Goal: Task Accomplishment & Management: Manage account settings

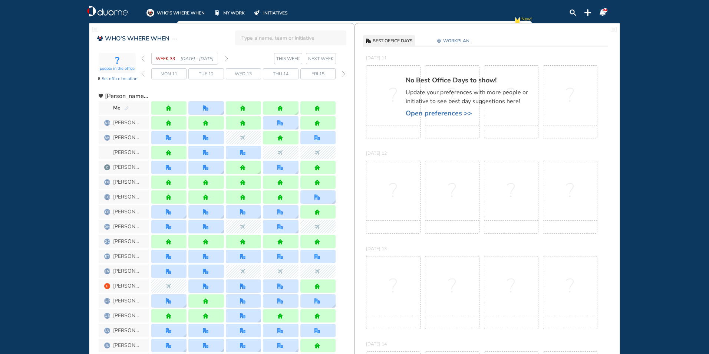
click at [226, 57] on img "forward week" at bounding box center [226, 59] width 3 height 6
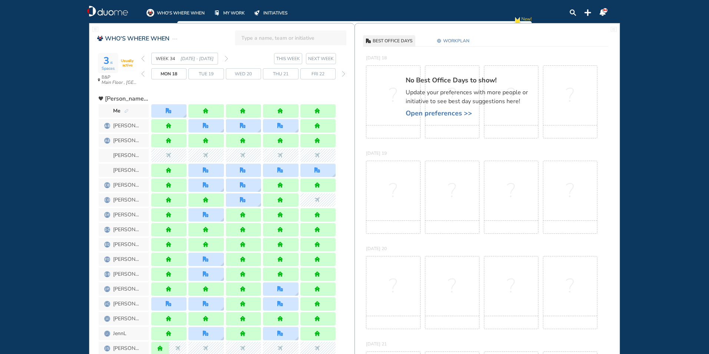
click at [129, 108] on span "Me" at bounding box center [124, 110] width 50 height 13
click at [126, 109] on img "pen-edit" at bounding box center [126, 111] width 4 height 5
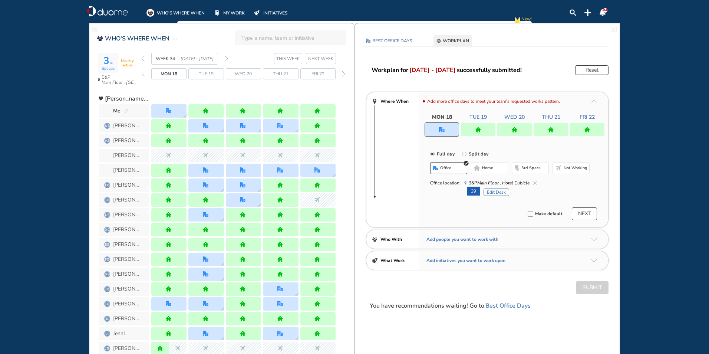
click at [533, 182] on img "cross-thin-blue" at bounding box center [535, 183] width 4 height 4
click at [486, 166] on span "home" at bounding box center [487, 168] width 11 height 6
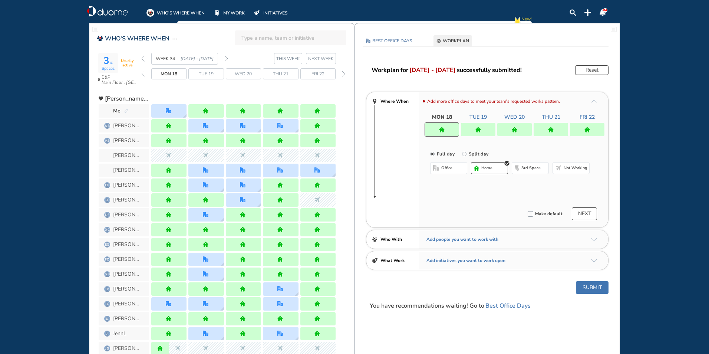
click at [471, 128] on div at bounding box center [478, 129] width 34 height 13
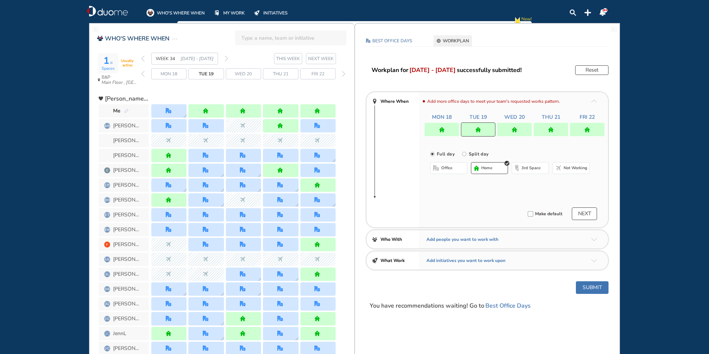
click at [444, 167] on span "office" at bounding box center [446, 168] width 11 height 6
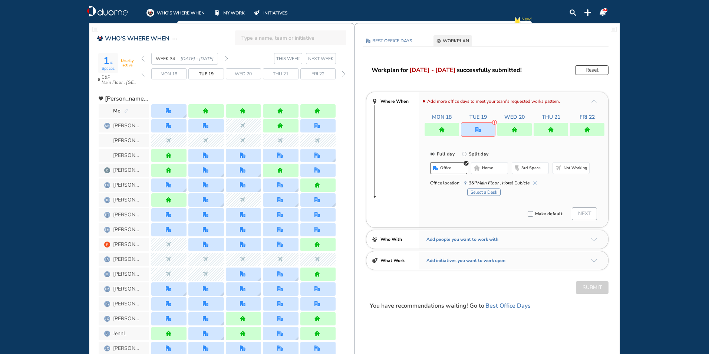
click at [483, 191] on button "Select a Desk" at bounding box center [483, 191] width 33 height 7
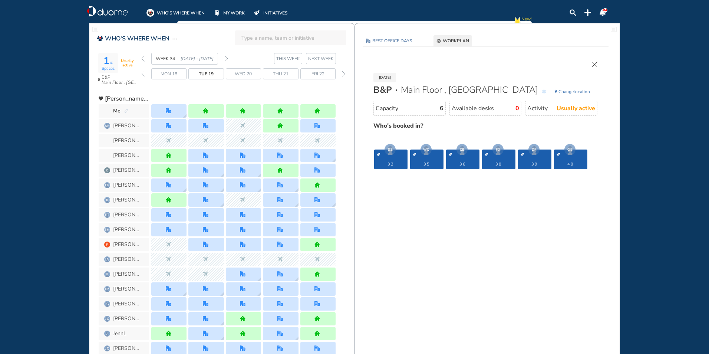
click at [575, 92] on span "Change location" at bounding box center [575, 91] width 32 height 7
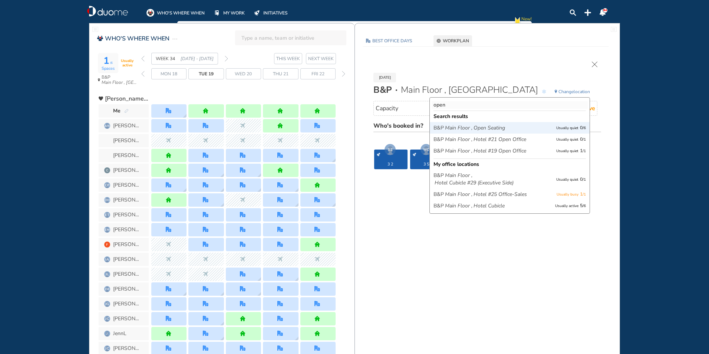
type input "open"
click at [457, 128] on icon "Main Floor ," at bounding box center [458, 127] width 27 height 7
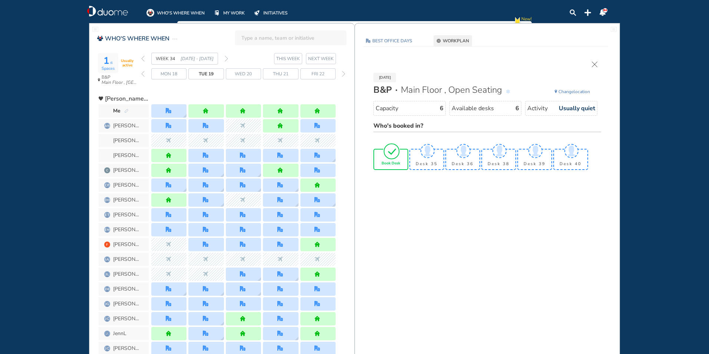
click at [391, 158] on img "tick-rounded-outline" at bounding box center [391, 150] width 17 height 17
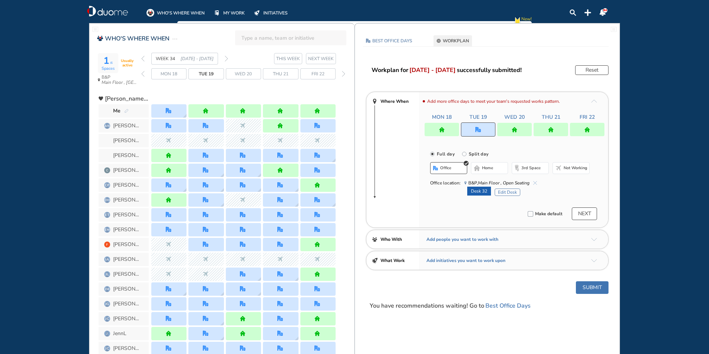
click at [595, 289] on button "Submit" at bounding box center [592, 287] width 33 height 13
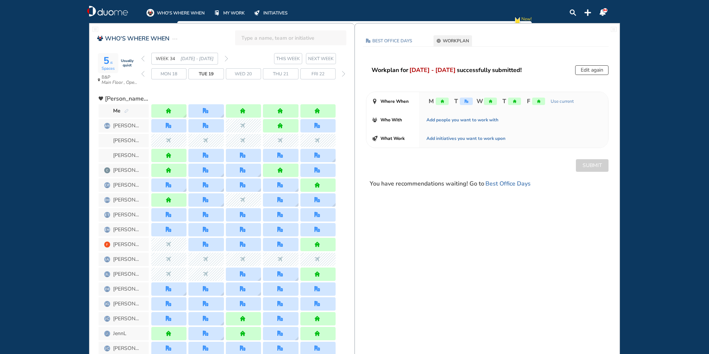
click at [226, 58] on img "forward week" at bounding box center [226, 59] width 3 height 6
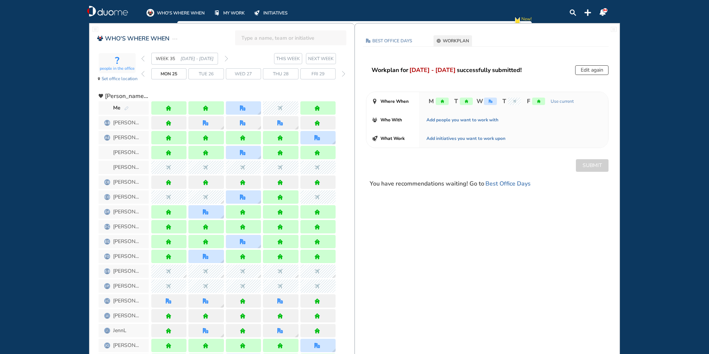
click at [227, 57] on img "forward week" at bounding box center [226, 59] width 3 height 6
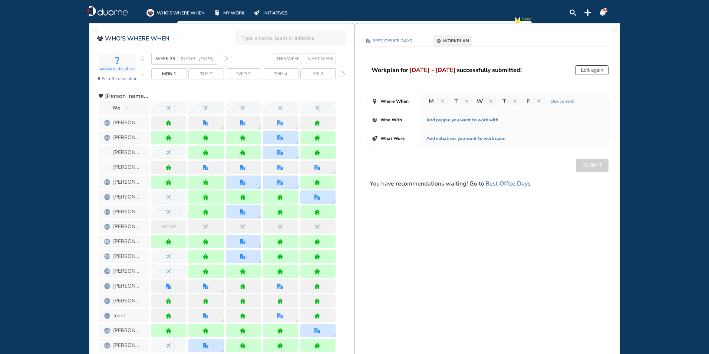
click at [227, 58] on img "forward week" at bounding box center [226, 59] width 3 height 6
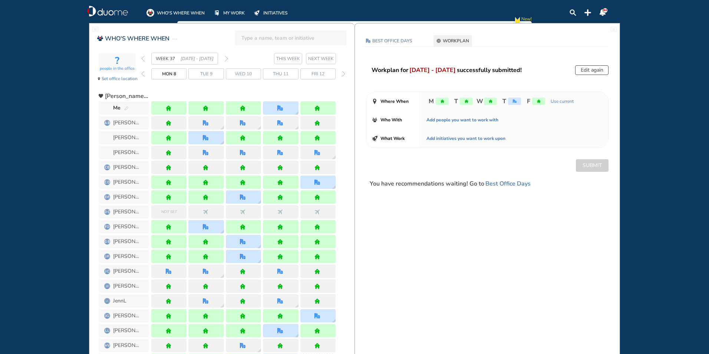
click at [228, 58] on img "forward week" at bounding box center [226, 59] width 3 height 6
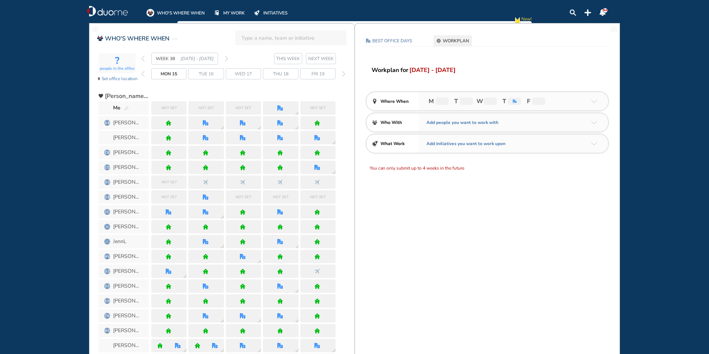
click at [617, 14] on span at bounding box center [617, 13] width 6 height 6
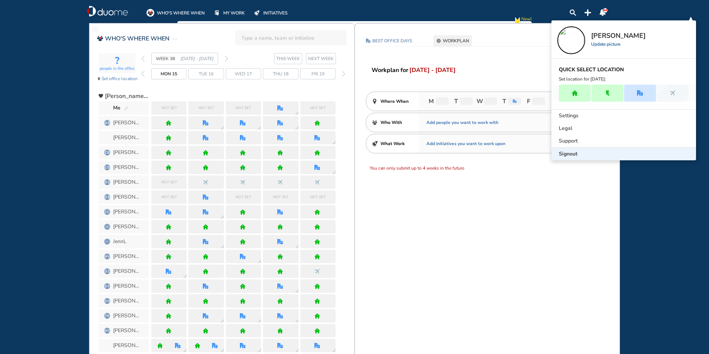
click at [572, 153] on span "Signout" at bounding box center [568, 153] width 19 height 7
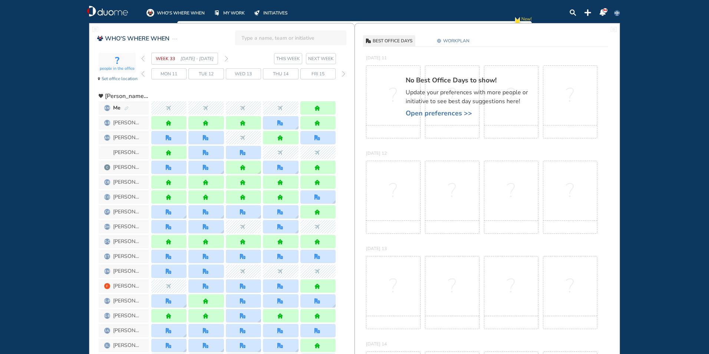
click at [226, 58] on img "forward week" at bounding box center [226, 59] width 3 height 6
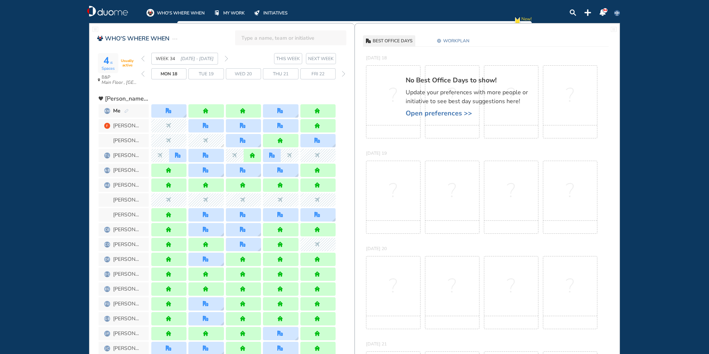
click at [126, 111] on img "pen-edit" at bounding box center [126, 111] width 4 height 5
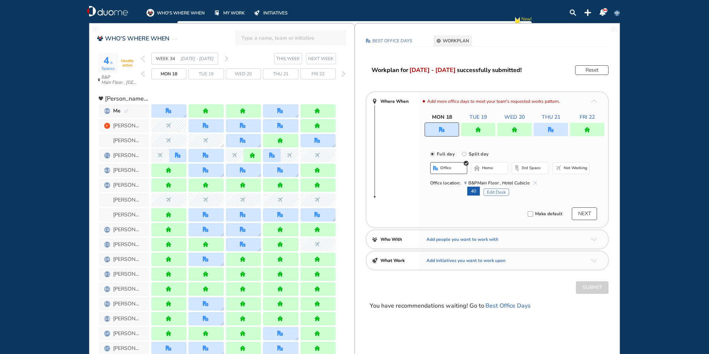
click at [535, 182] on img "cross-thin-blue" at bounding box center [535, 183] width 4 height 4
click at [492, 168] on span "home" at bounding box center [487, 168] width 11 height 6
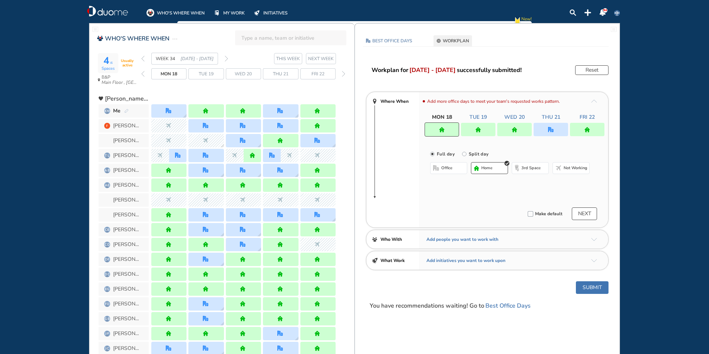
click at [479, 128] on img "home" at bounding box center [479, 130] width 6 height 6
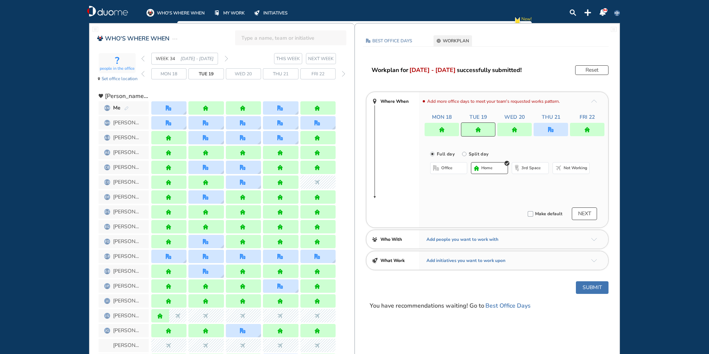
click at [442, 167] on span "office" at bounding box center [446, 168] width 11 height 6
click at [523, 182] on img "cross-thin-blue" at bounding box center [525, 183] width 4 height 4
click at [444, 184] on button "Select location" at bounding box center [450, 182] width 30 height 7
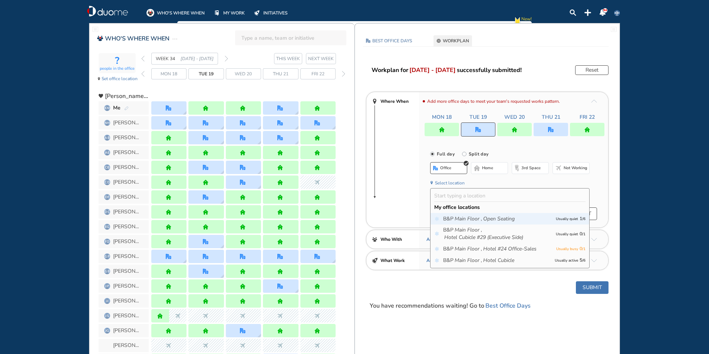
click at [463, 219] on icon "Main Floor ," at bounding box center [468, 218] width 27 height 7
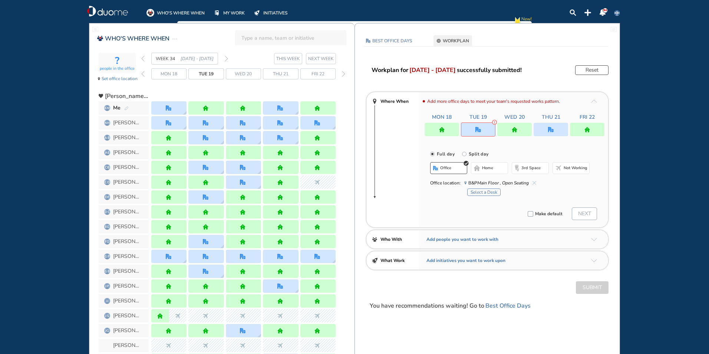
click at [484, 193] on button "Select a Desk" at bounding box center [483, 191] width 33 height 7
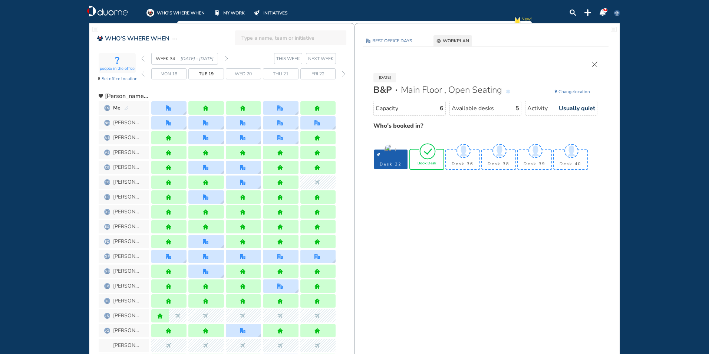
click at [427, 162] on span "Book Desk" at bounding box center [427, 163] width 19 height 4
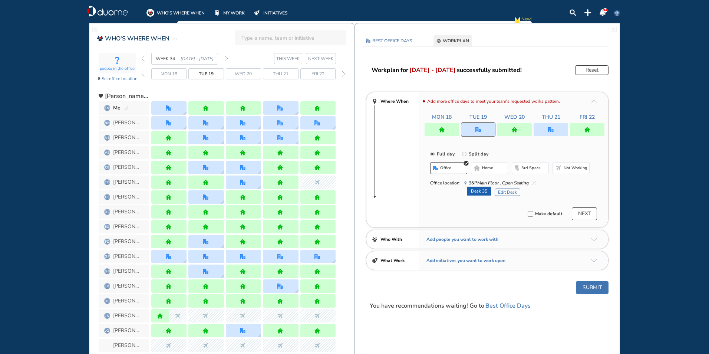
click at [591, 288] on button "Submit" at bounding box center [592, 287] width 33 height 13
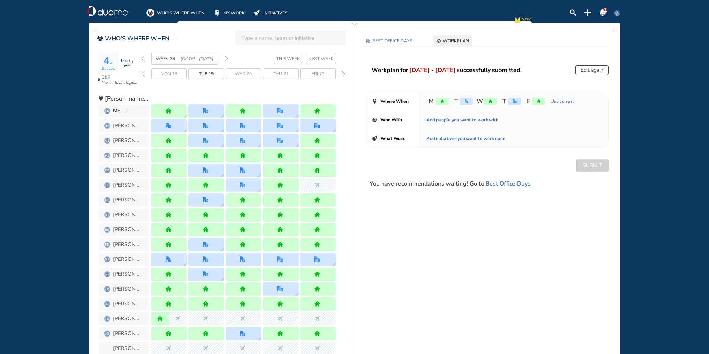
click at [617, 13] on span "KM" at bounding box center [617, 13] width 6 height 6
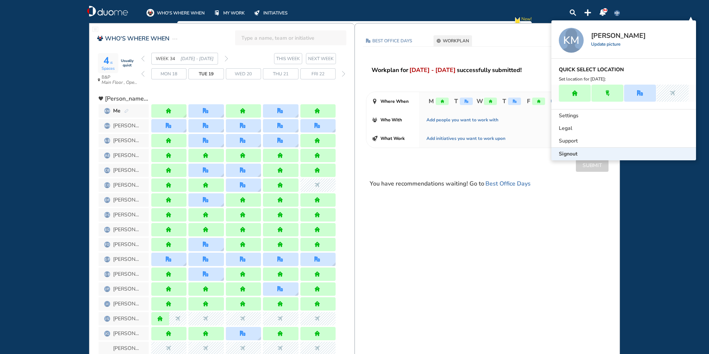
click at [564, 155] on span "Signout" at bounding box center [568, 153] width 19 height 7
